Goal: Task Accomplishment & Management: Use online tool/utility

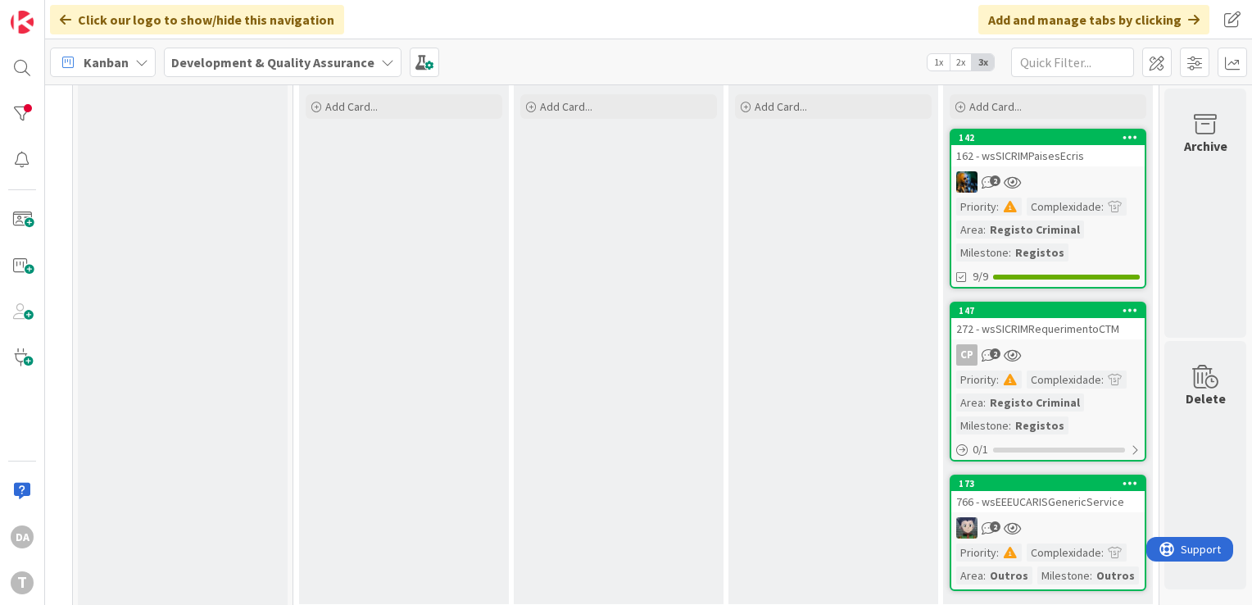
scroll to position [120, 154]
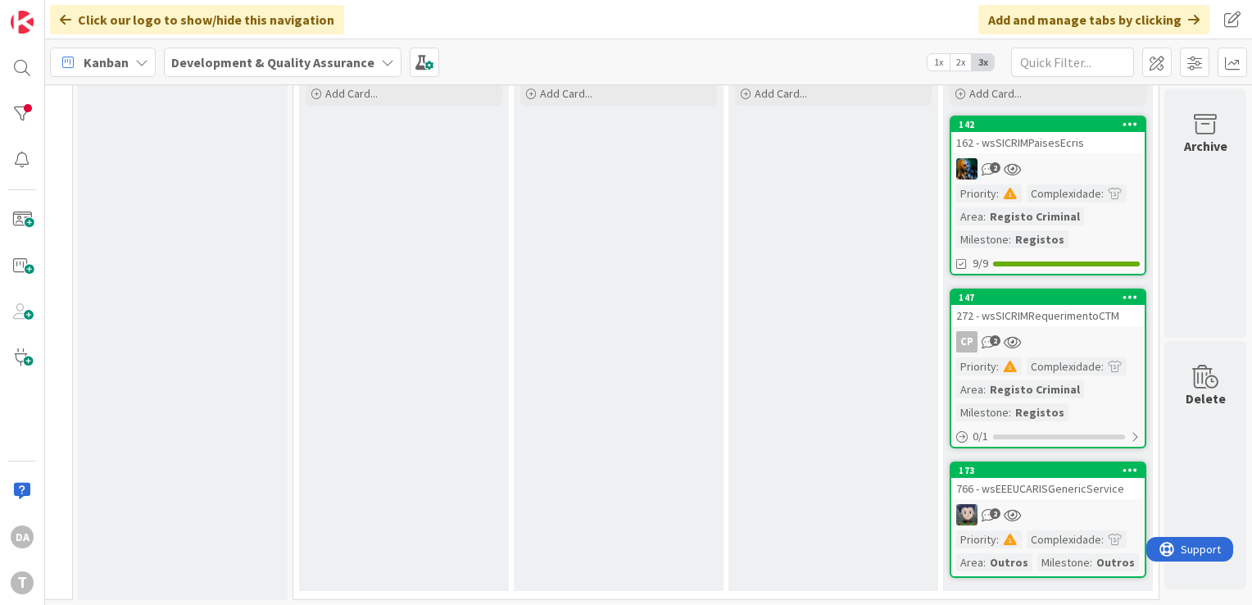
click at [967, 61] on span "2x" at bounding box center [960, 62] width 22 height 16
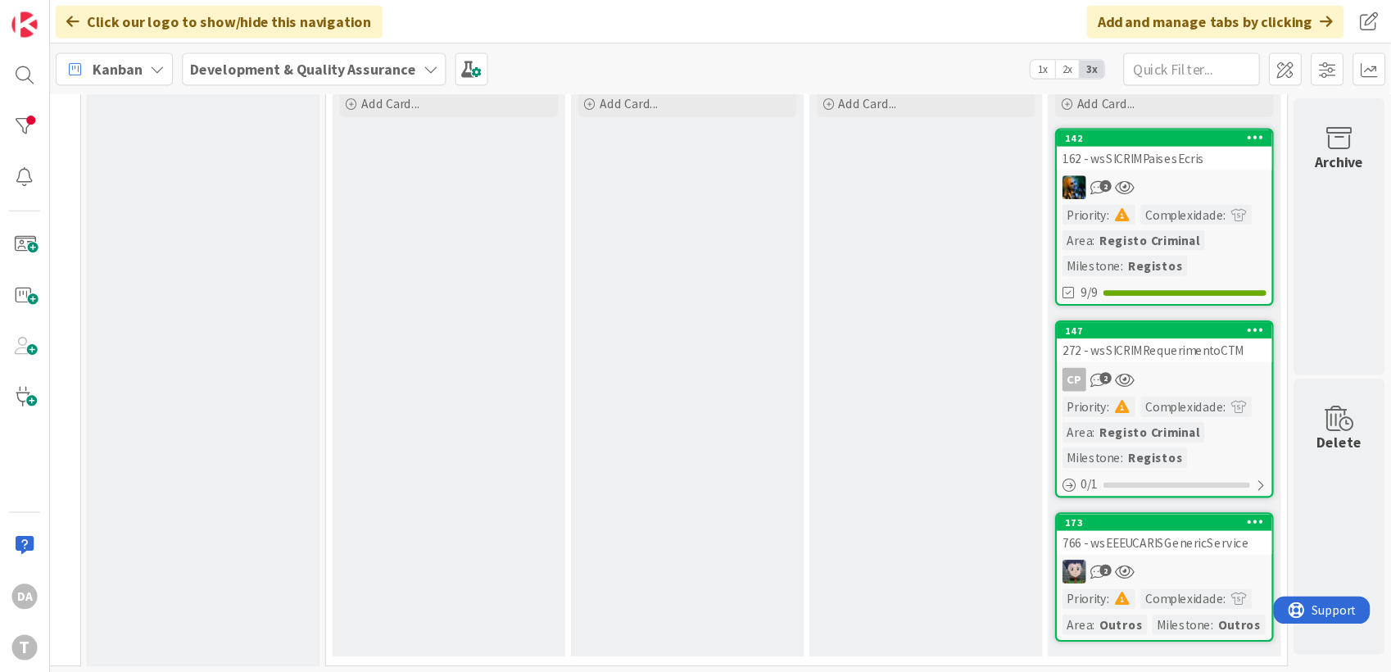
scroll to position [0, 0]
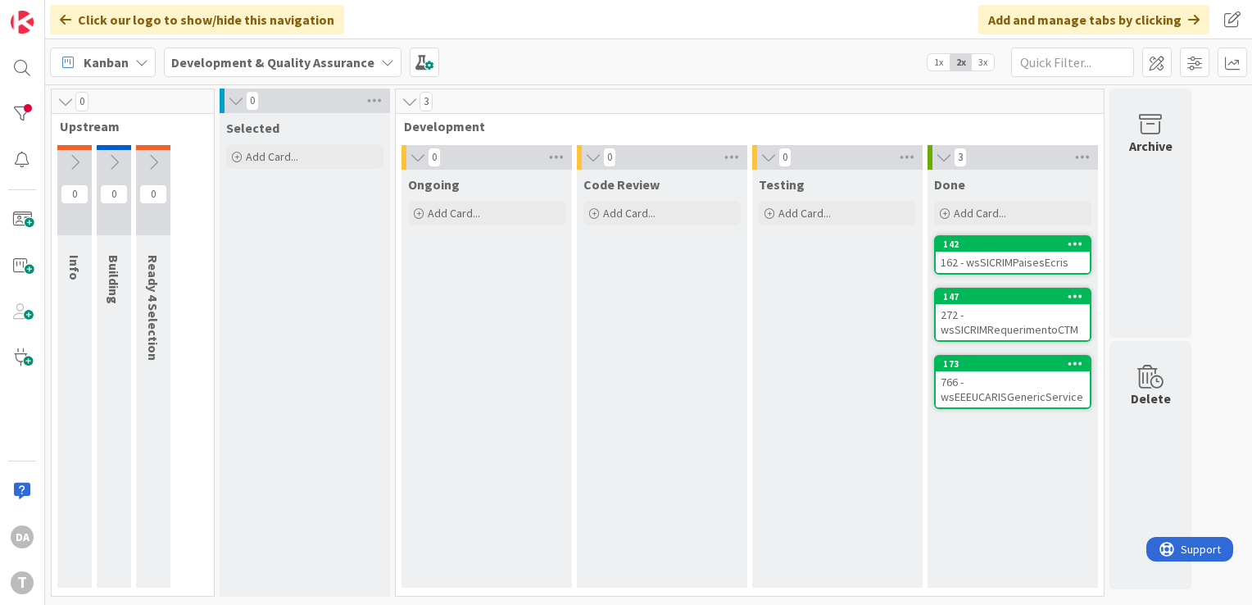
click at [989, 60] on span "3x" at bounding box center [983, 62] width 22 height 16
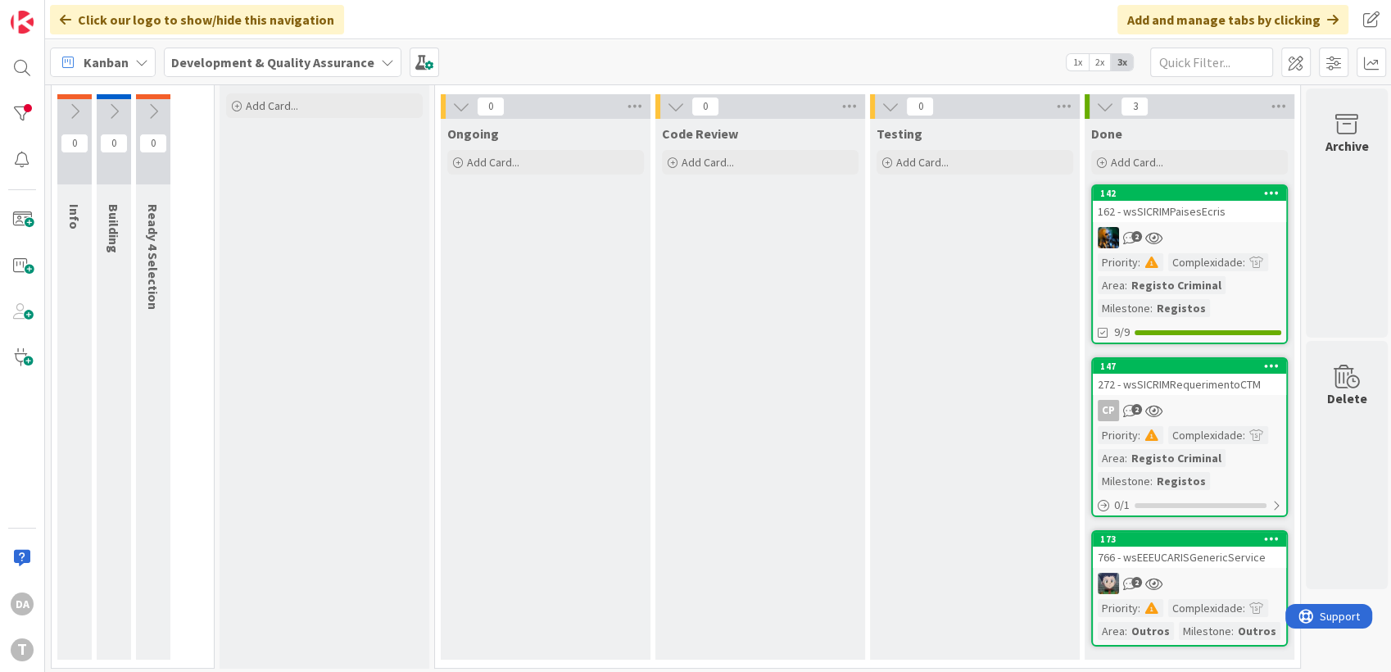
scroll to position [50, 0]
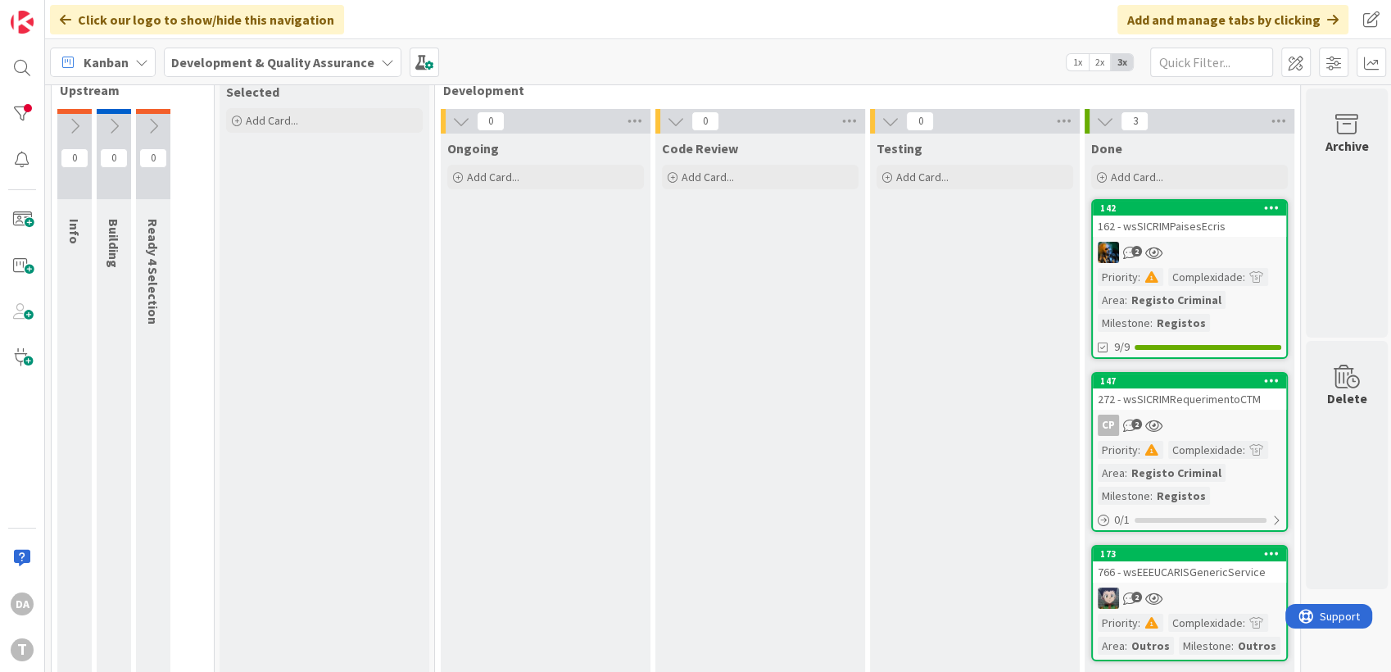
scroll to position [67, 0]
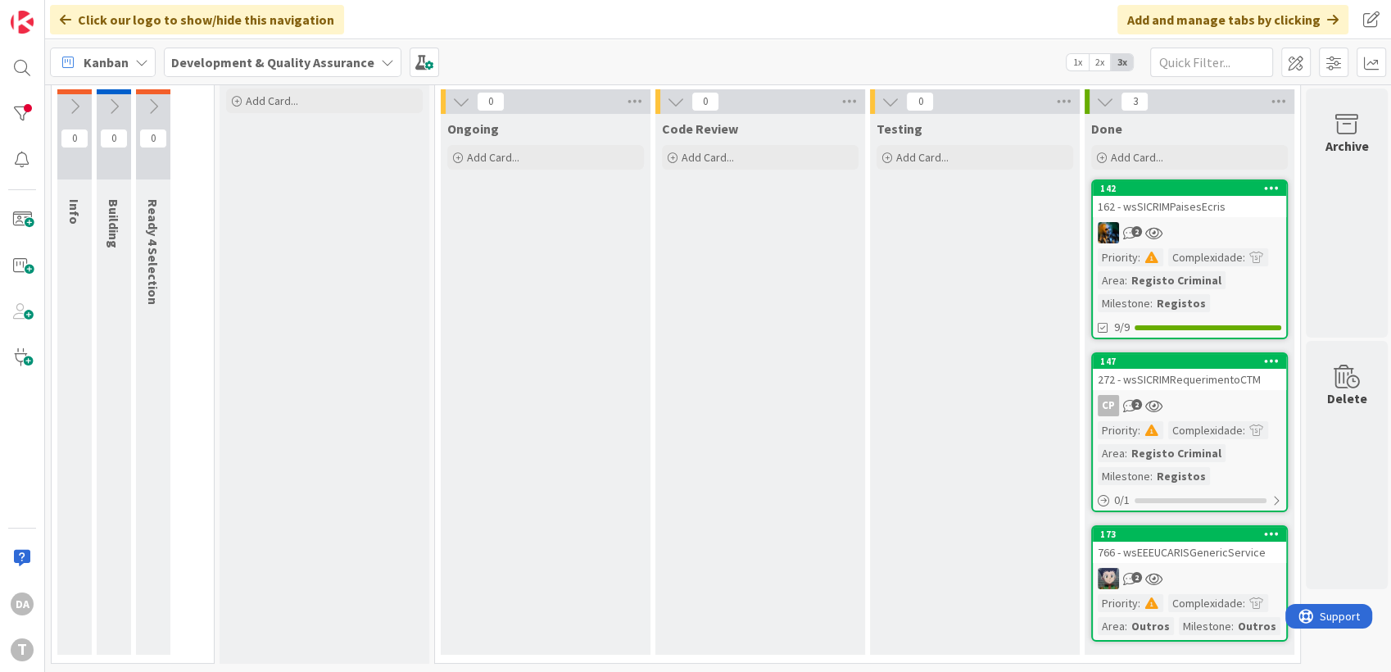
click at [1208, 568] on div "2" at bounding box center [1189, 578] width 193 height 21
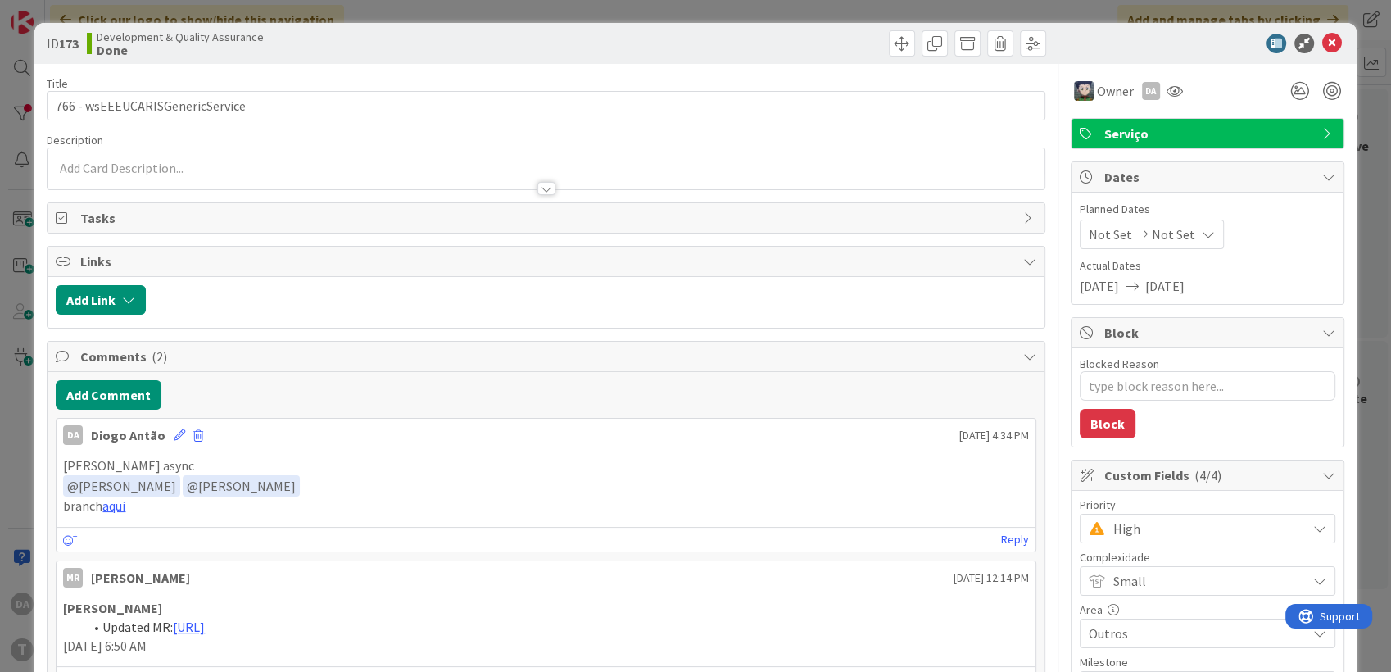
type textarea "x"
click at [120, 497] on link "aqui" at bounding box center [113, 505] width 23 height 16
click at [1251, 45] on icon at bounding box center [1332, 44] width 20 height 20
